Goal: Information Seeking & Learning: Learn about a topic

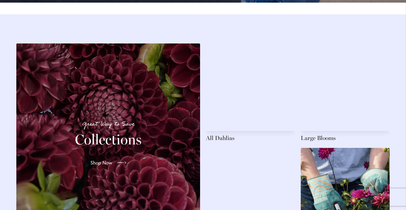
scroll to position [808, 0]
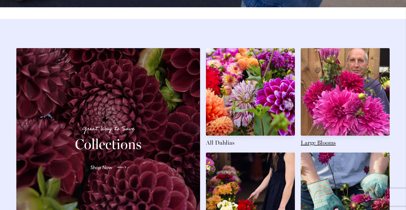
click at [354, 103] on link at bounding box center [344, 97] width 89 height 99
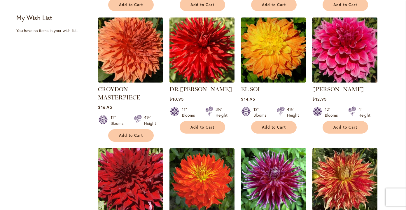
scroll to position [352, 0]
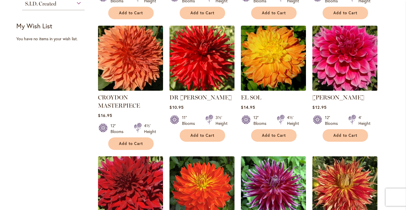
click at [335, 66] on img at bounding box center [345, 58] width 68 height 68
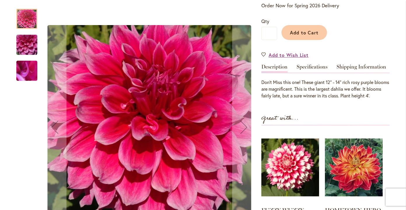
scroll to position [131, 0]
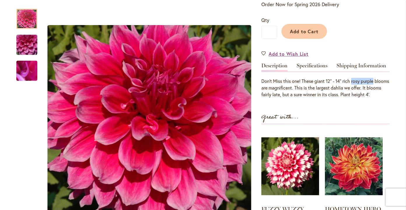
drag, startPoint x: 353, startPoint y: 81, endPoint x: 377, endPoint y: 81, distance: 23.3
click at [377, 81] on div "Don't Miss this one! These giant 12" - 14" rich rosy purple blooms are magnific…" at bounding box center [325, 88] width 128 height 20
copy div "rosy purple"
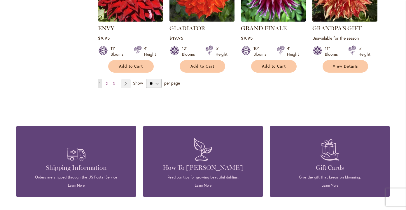
scroll to position [552, 0]
click at [128, 82] on link "Page Next" at bounding box center [126, 83] width 10 height 9
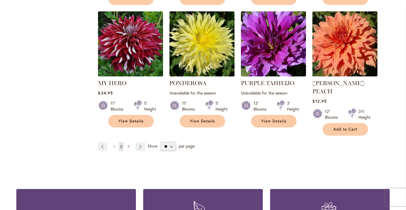
scroll to position [489, 0]
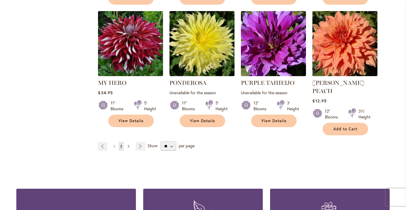
click at [130, 142] on link "Page 3" at bounding box center [128, 146] width 5 height 9
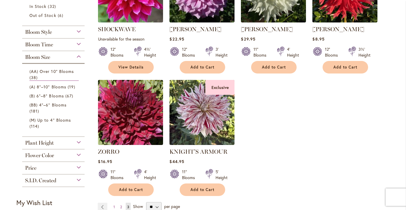
scroll to position [177, 0]
